Goal: Task Accomplishment & Management: Manage account settings

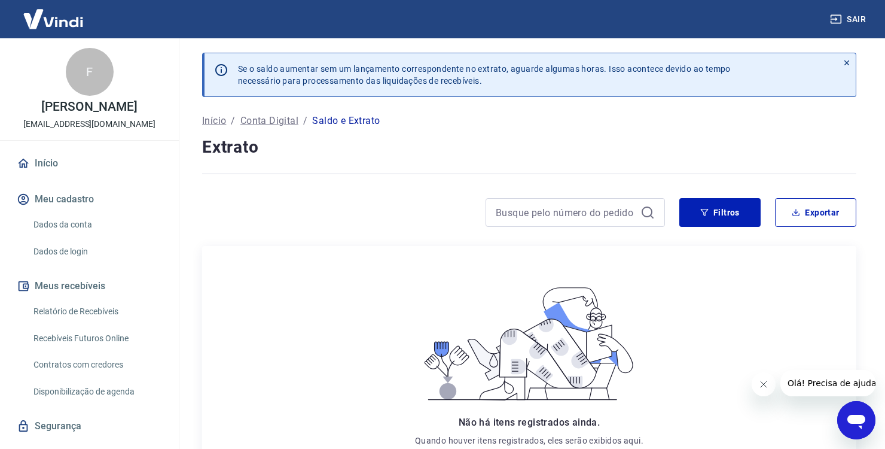
click at [81, 321] on link "Relatório de Recebíveis" at bounding box center [97, 311] width 136 height 25
